Goal: Task Accomplishment & Management: Use online tool/utility

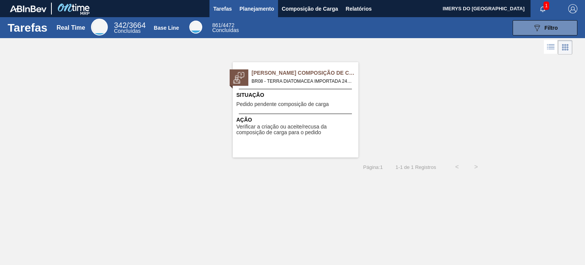
click at [271, 8] on span "Planejamento" at bounding box center [257, 8] width 35 height 9
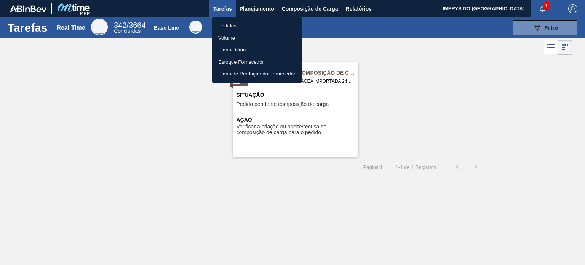
click at [233, 29] on li "Pedidos" at bounding box center [257, 26] width 90 height 12
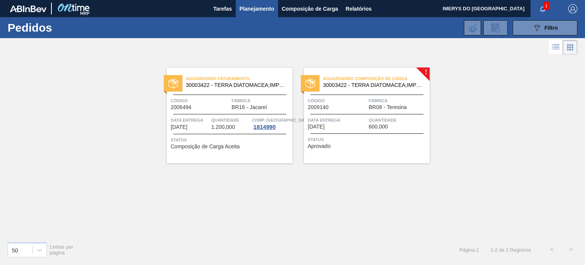
click at [329, 114] on div "Aguardando Composição de Carga 30003422 - TERRA DIATOMACEA;IMPORTADA;EMB 24KG C…" at bounding box center [367, 115] width 126 height 95
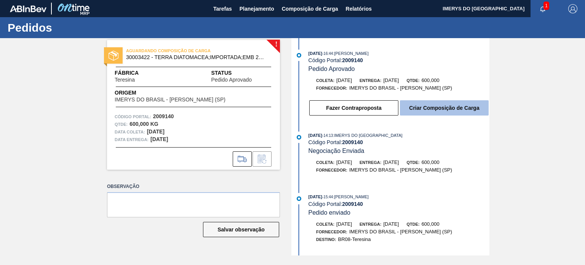
click at [422, 111] on button "Criar Composição de Carga" at bounding box center [444, 107] width 89 height 15
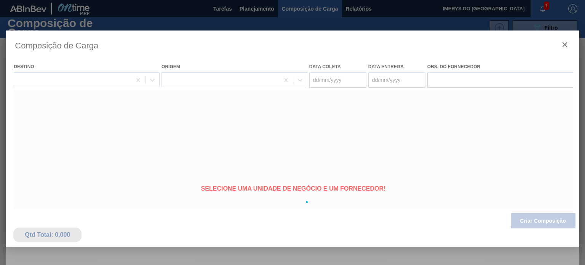
type coleta "19/08/2025"
type entrega "25/08/2025"
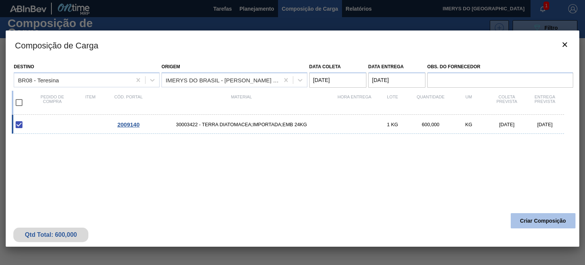
click at [535, 223] on button "Criar Composição" at bounding box center [543, 220] width 65 height 15
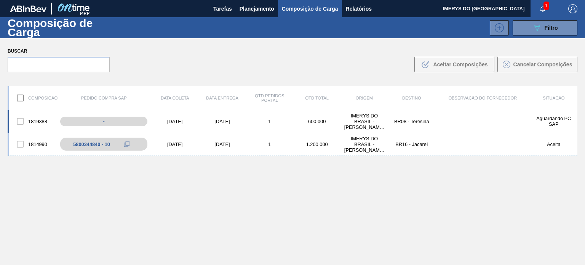
click at [21, 120] on div at bounding box center [20, 121] width 16 height 16
click at [102, 119] on div "-" at bounding box center [109, 121] width 100 height 13
click at [134, 121] on icon at bounding box center [133, 120] width 5 height 5
